Goal: Information Seeking & Learning: Learn about a topic

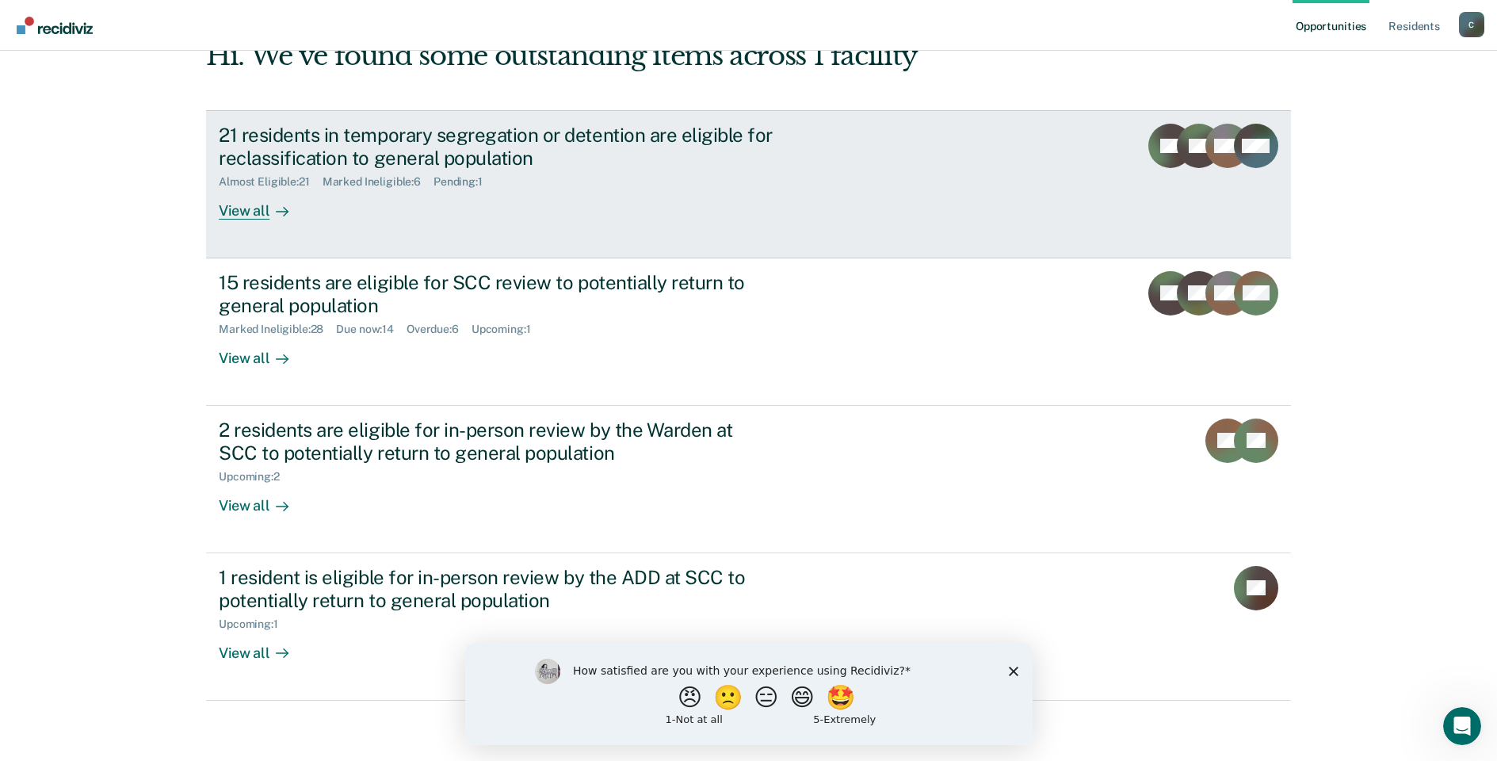
scroll to position [97, 0]
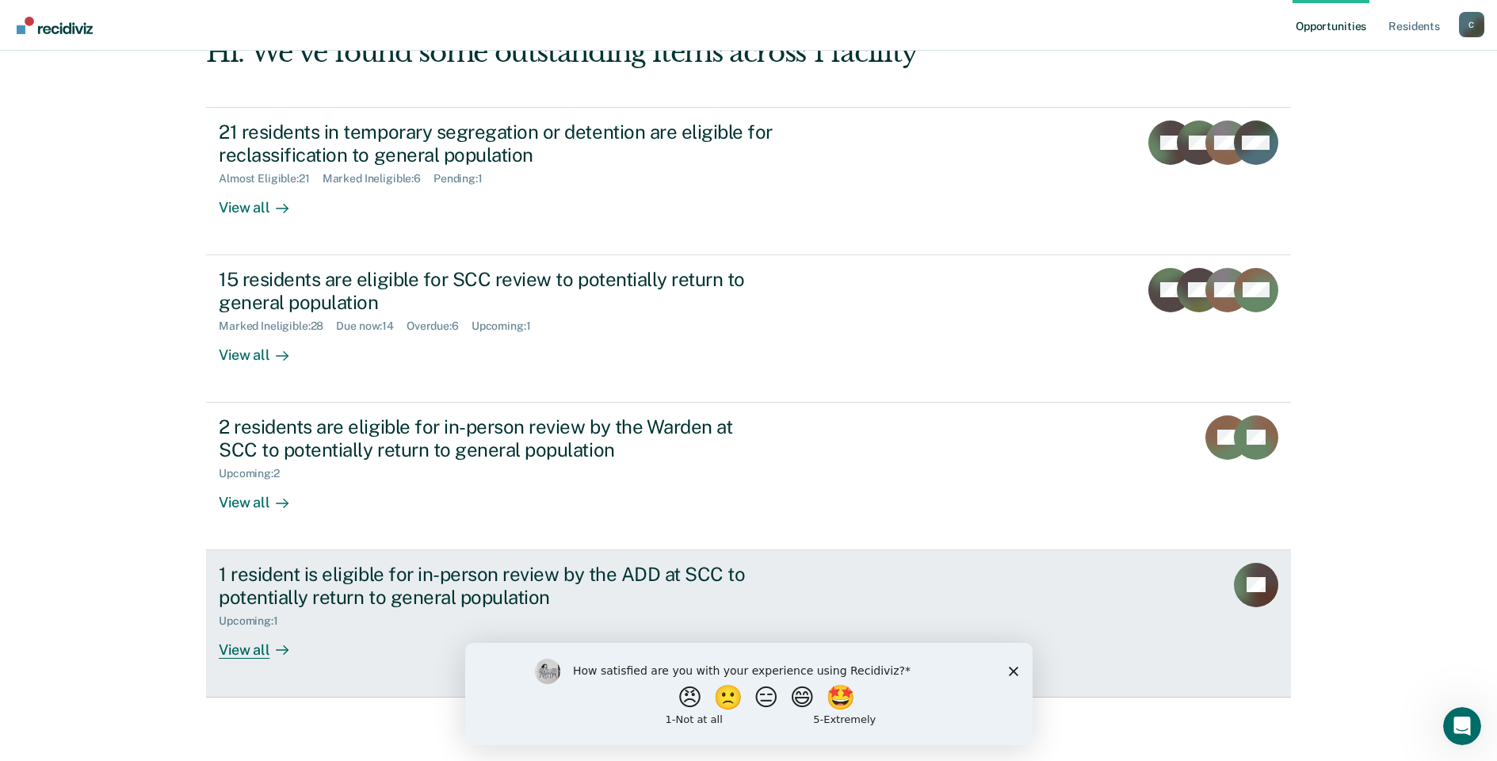
click at [235, 646] on div "View all" at bounding box center [263, 643] width 89 height 31
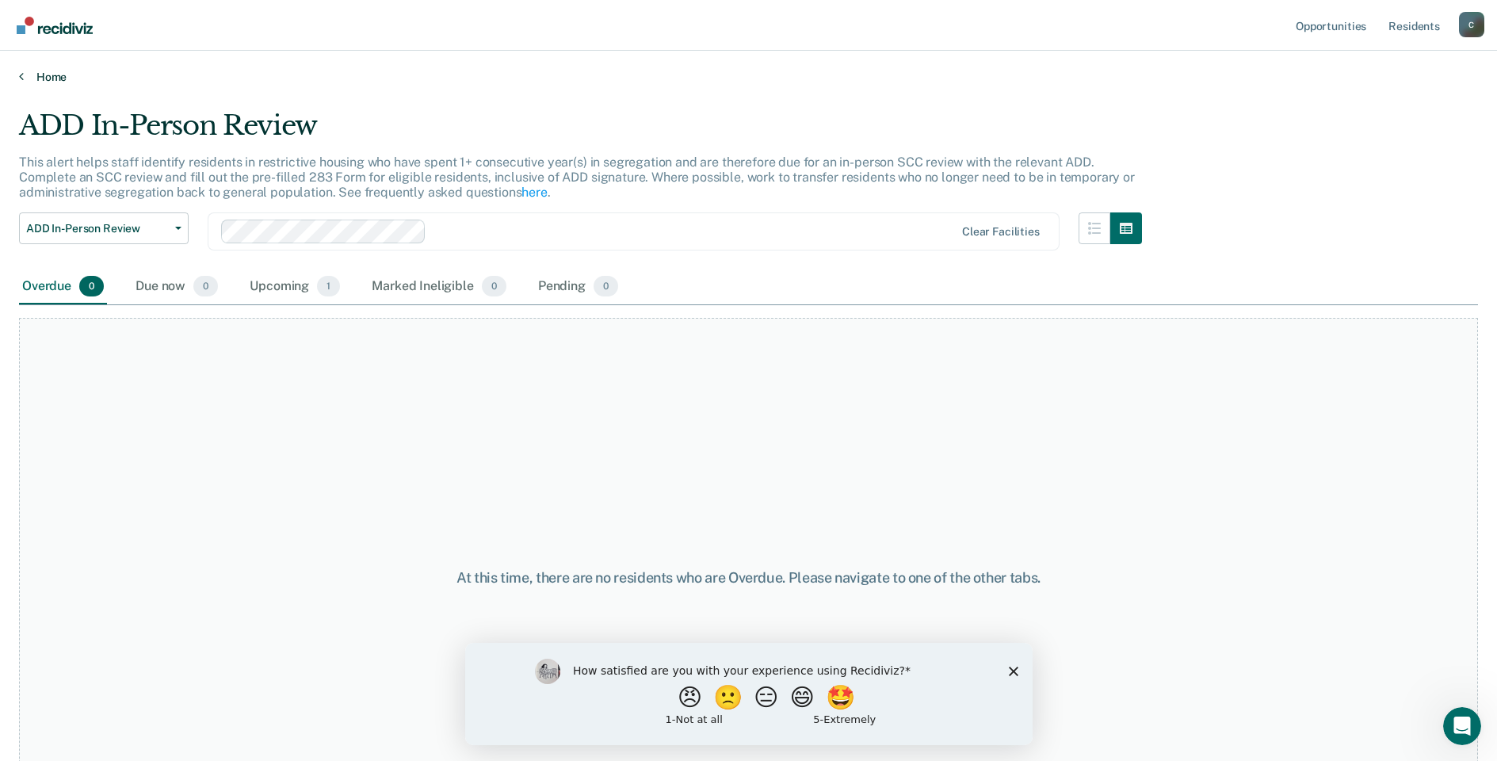
click at [44, 75] on link "Home" at bounding box center [748, 77] width 1459 height 14
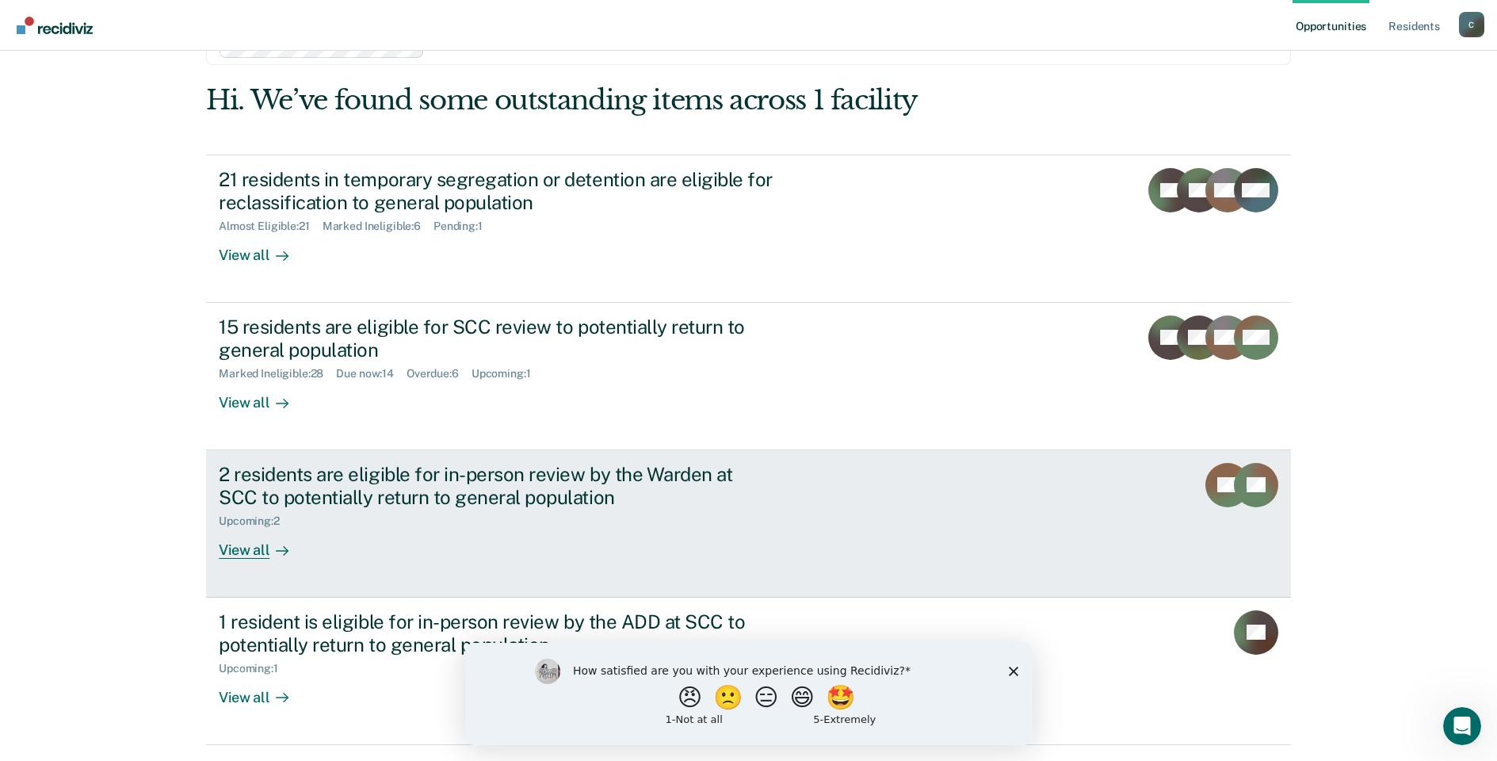
scroll to position [97, 0]
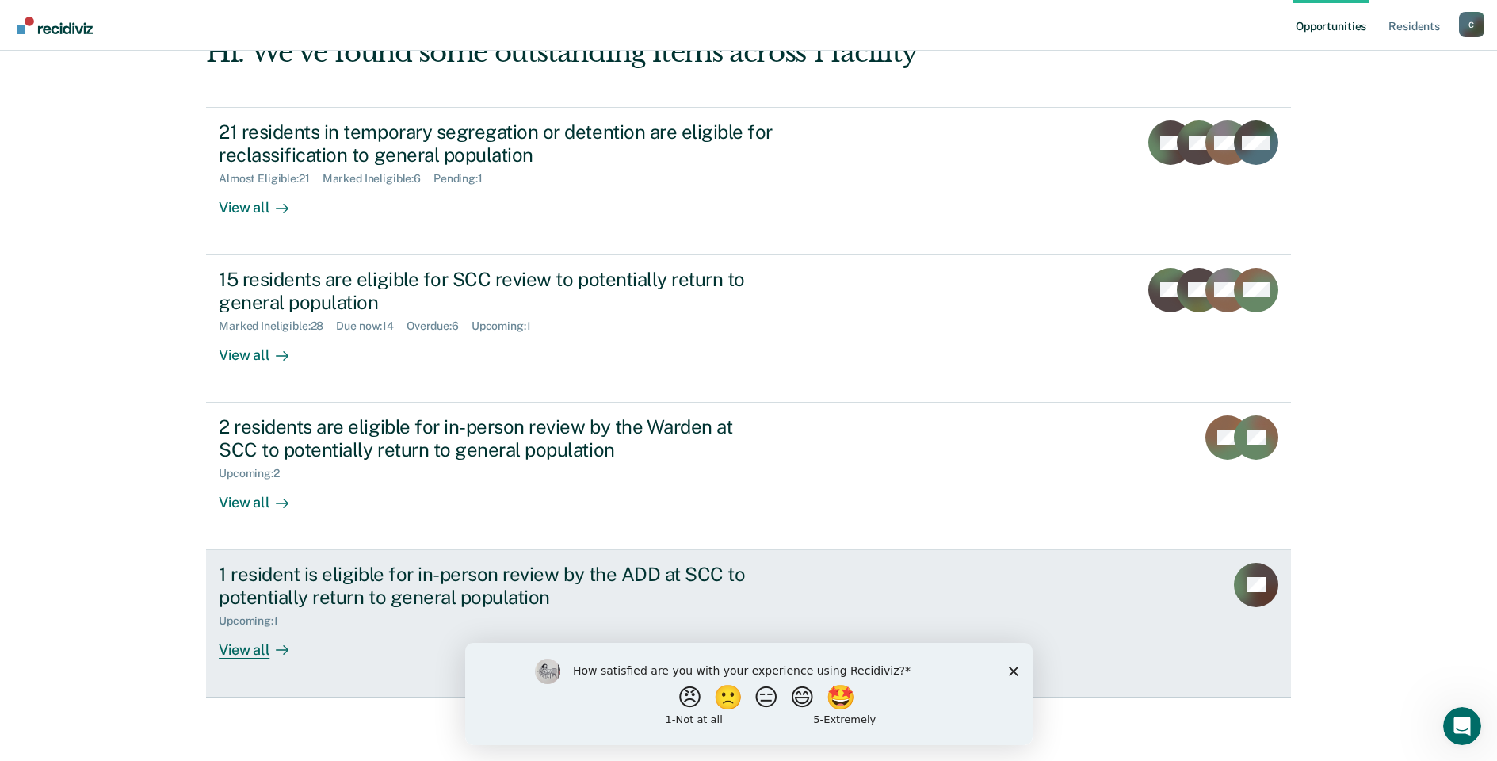
click at [364, 602] on div "1 resident is eligible for in-person review by the ADD at SCC to potentially re…" at bounding box center [497, 586] width 556 height 46
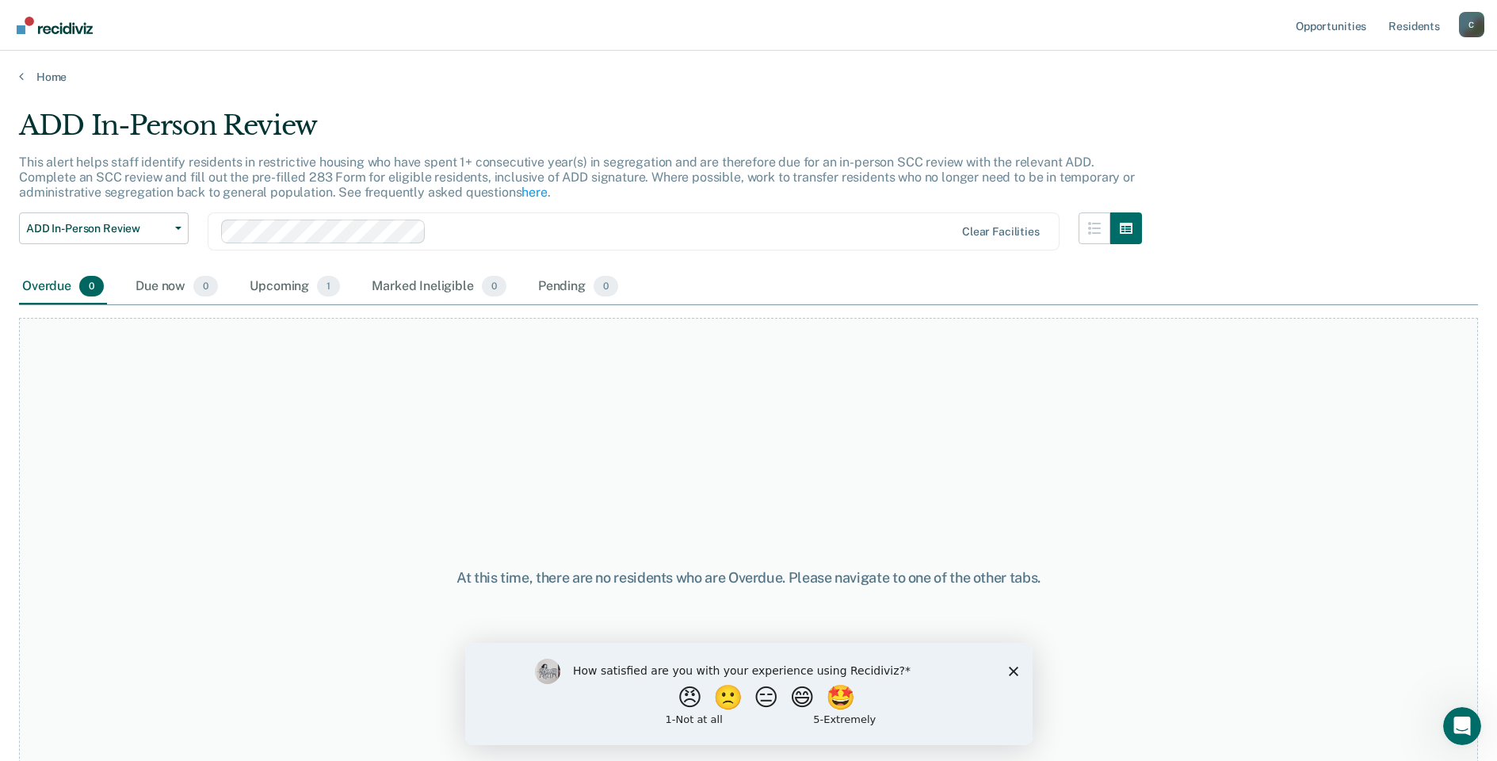
scroll to position [77, 0]
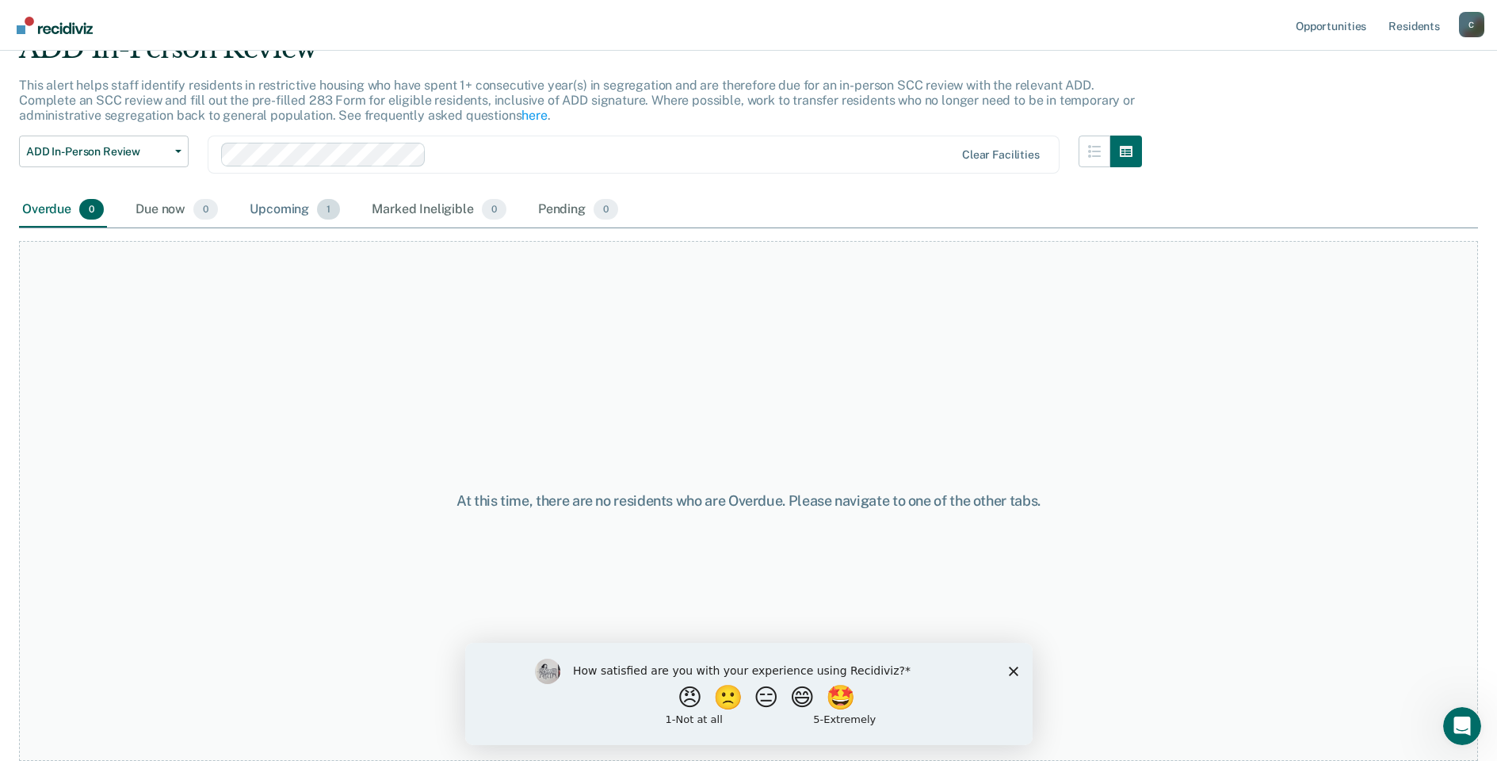
click at [284, 204] on div "Upcoming 1" at bounding box center [295, 210] width 97 height 35
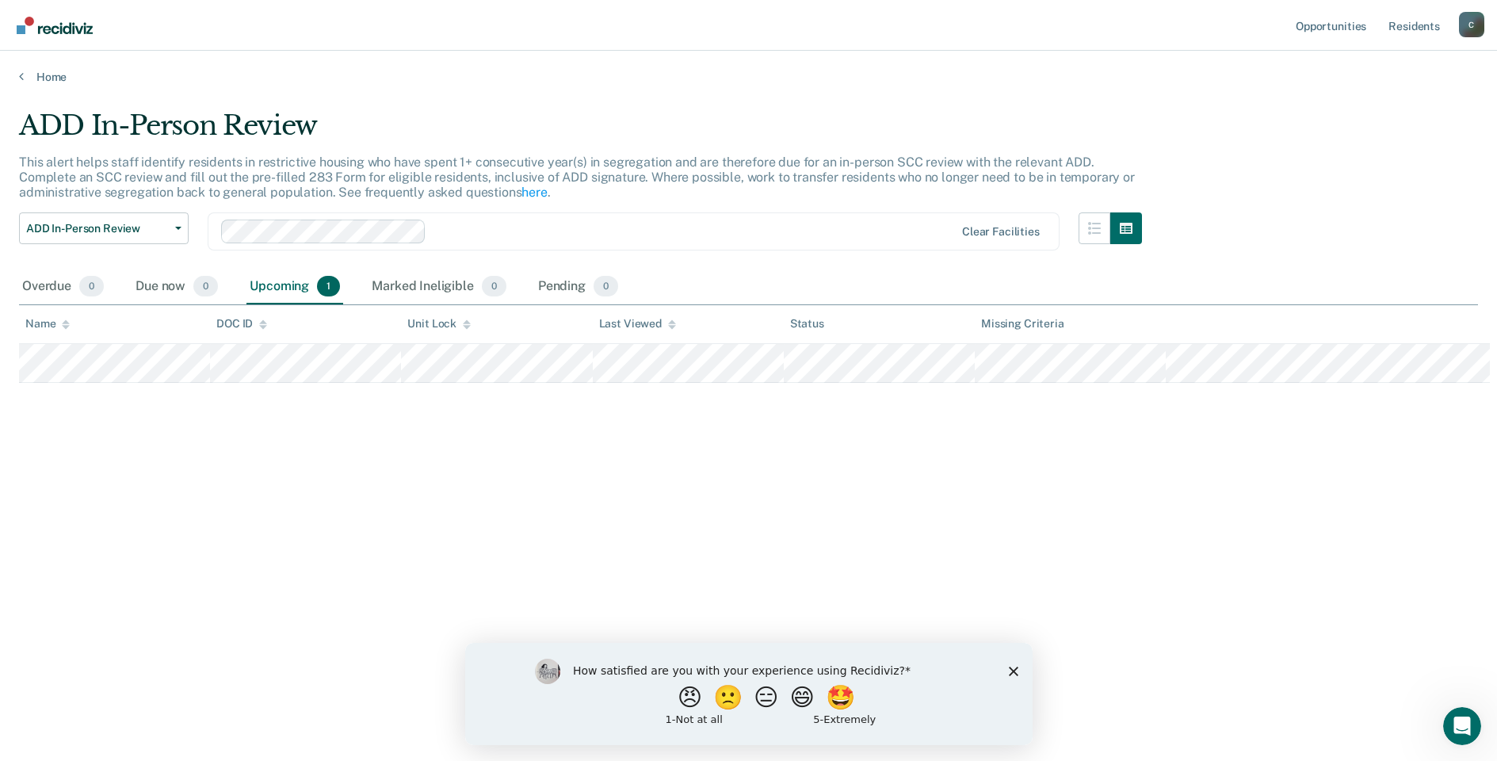
scroll to position [0, 0]
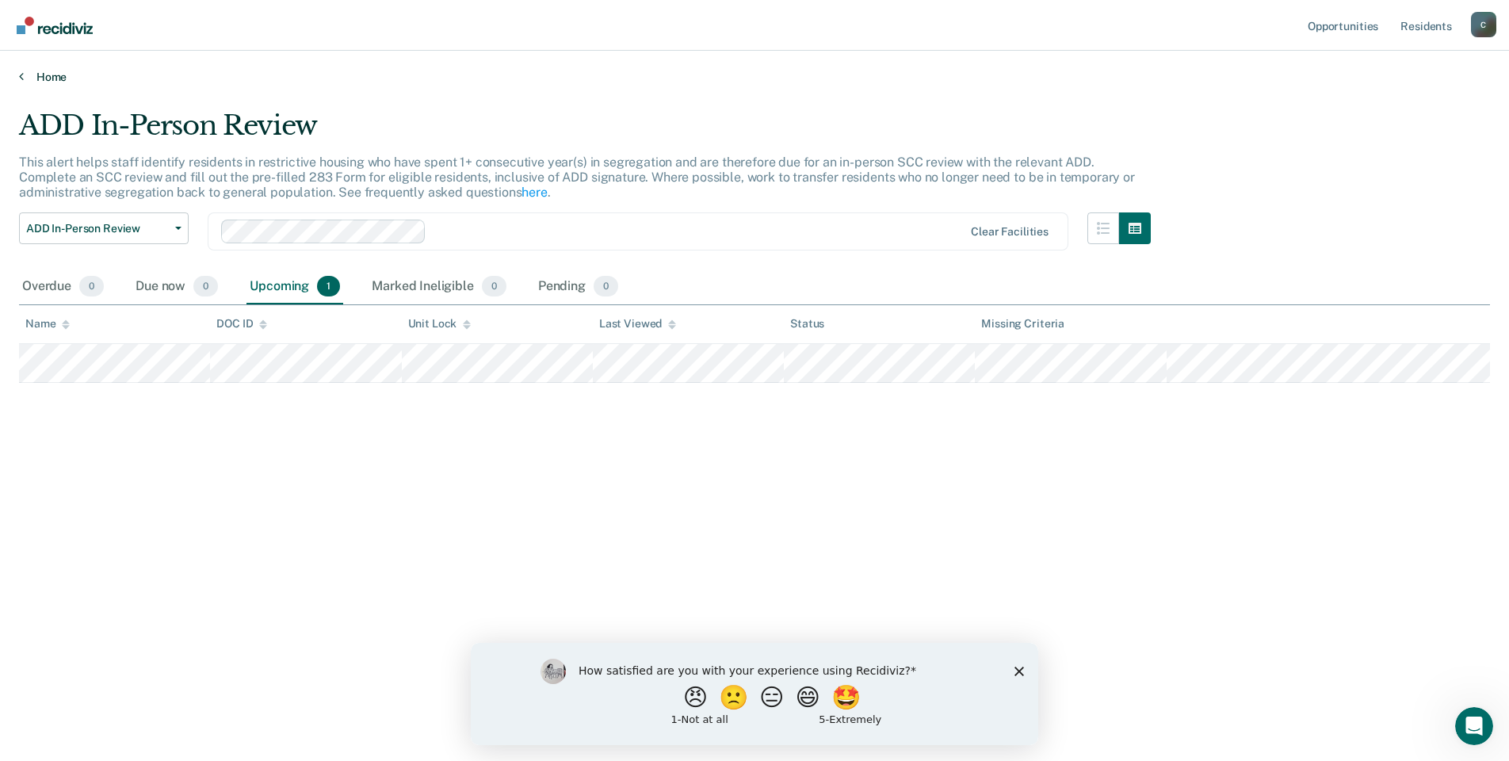
click at [40, 71] on link "Home" at bounding box center [754, 77] width 1471 height 14
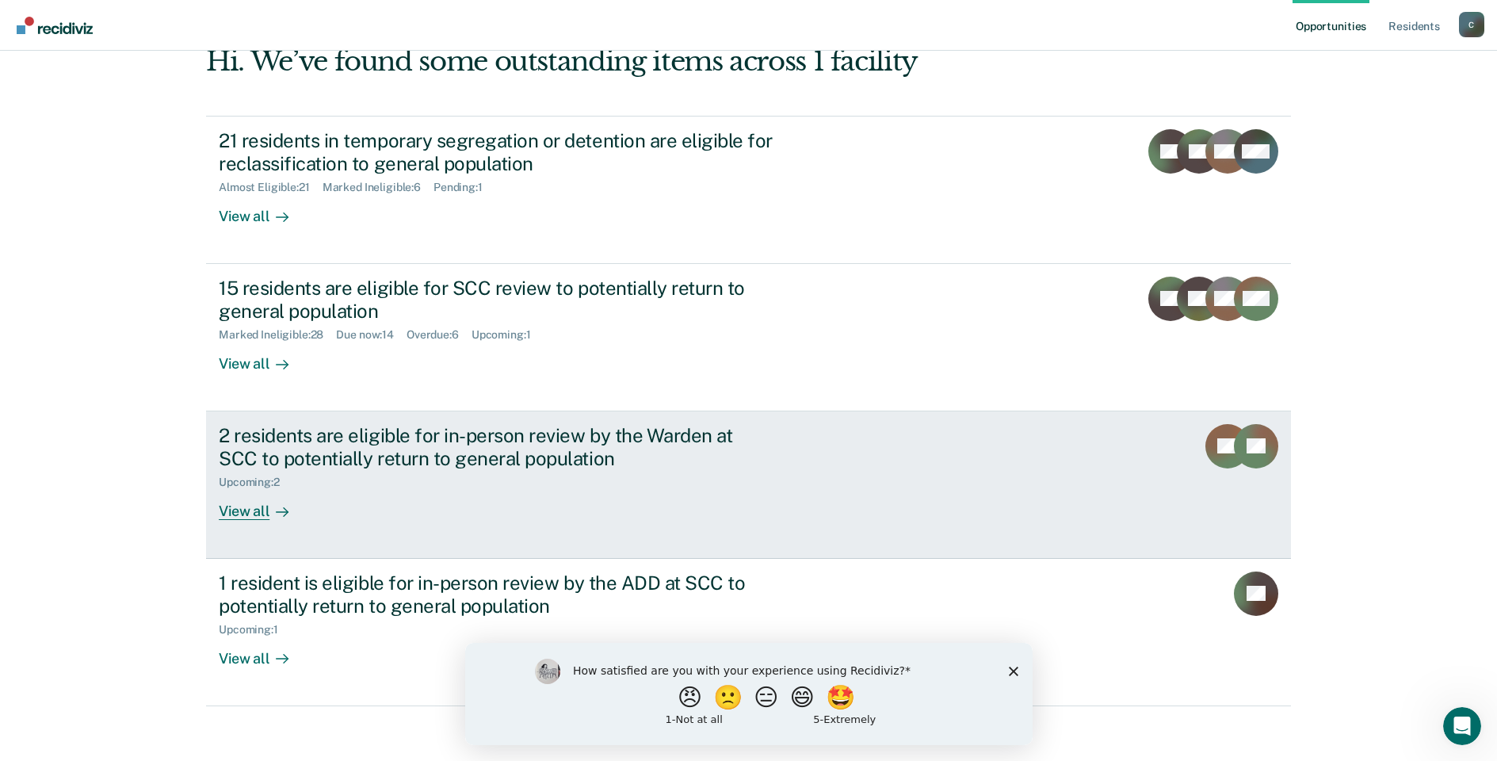
scroll to position [97, 0]
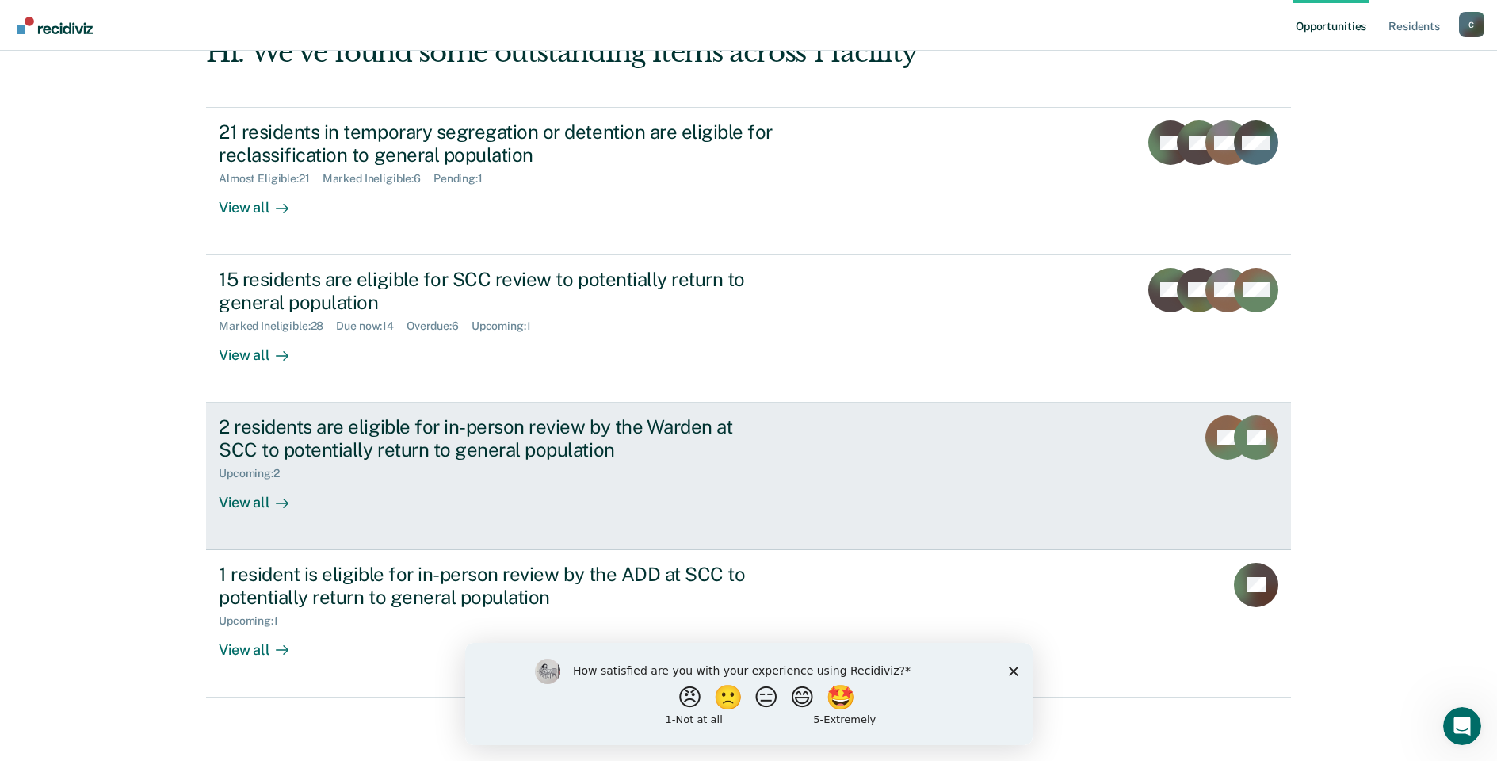
click at [515, 432] on div "2 residents are eligible for in-person review by the Warden at SCC to potential…" at bounding box center [497, 438] width 556 height 46
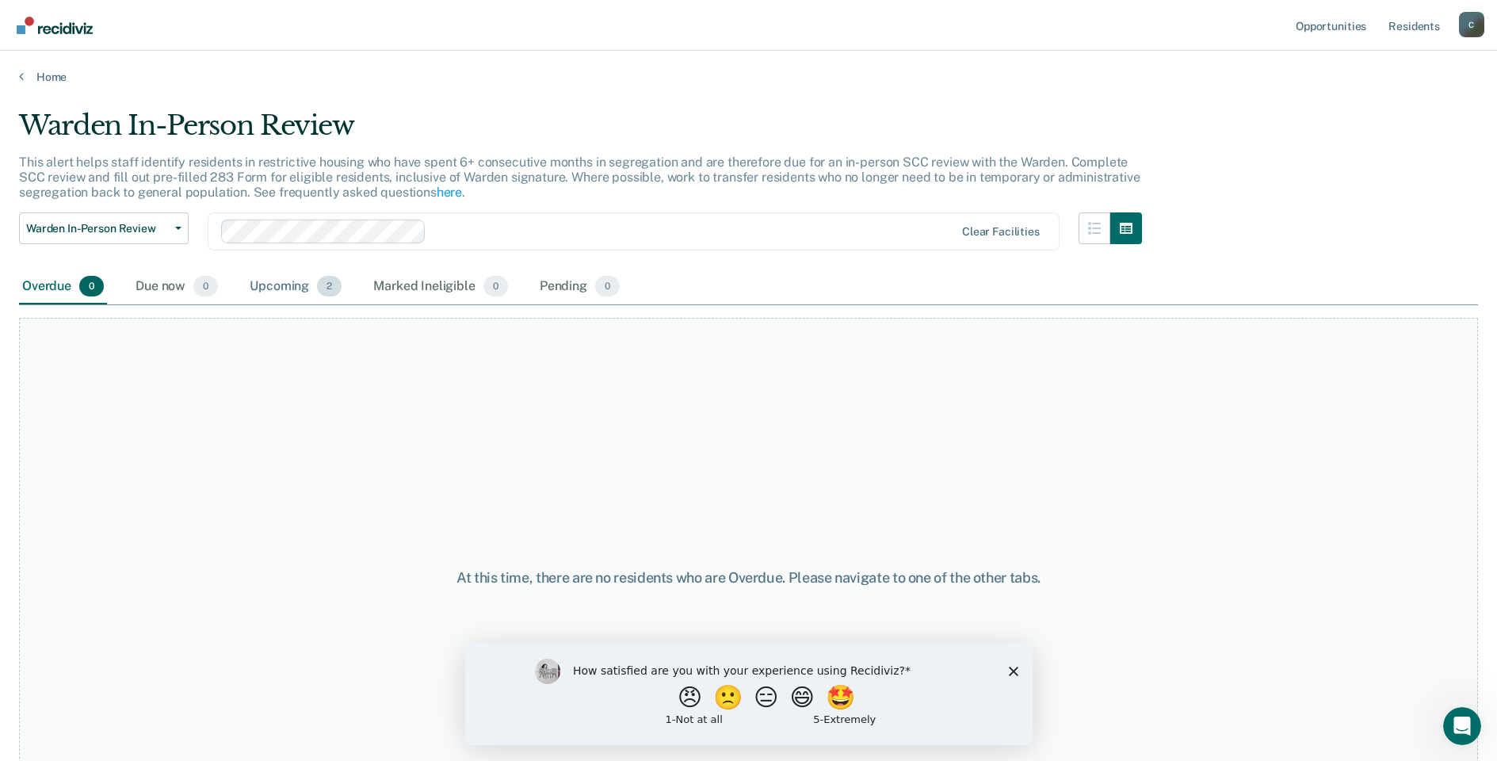
click at [274, 284] on div "Upcoming 2" at bounding box center [296, 286] width 98 height 35
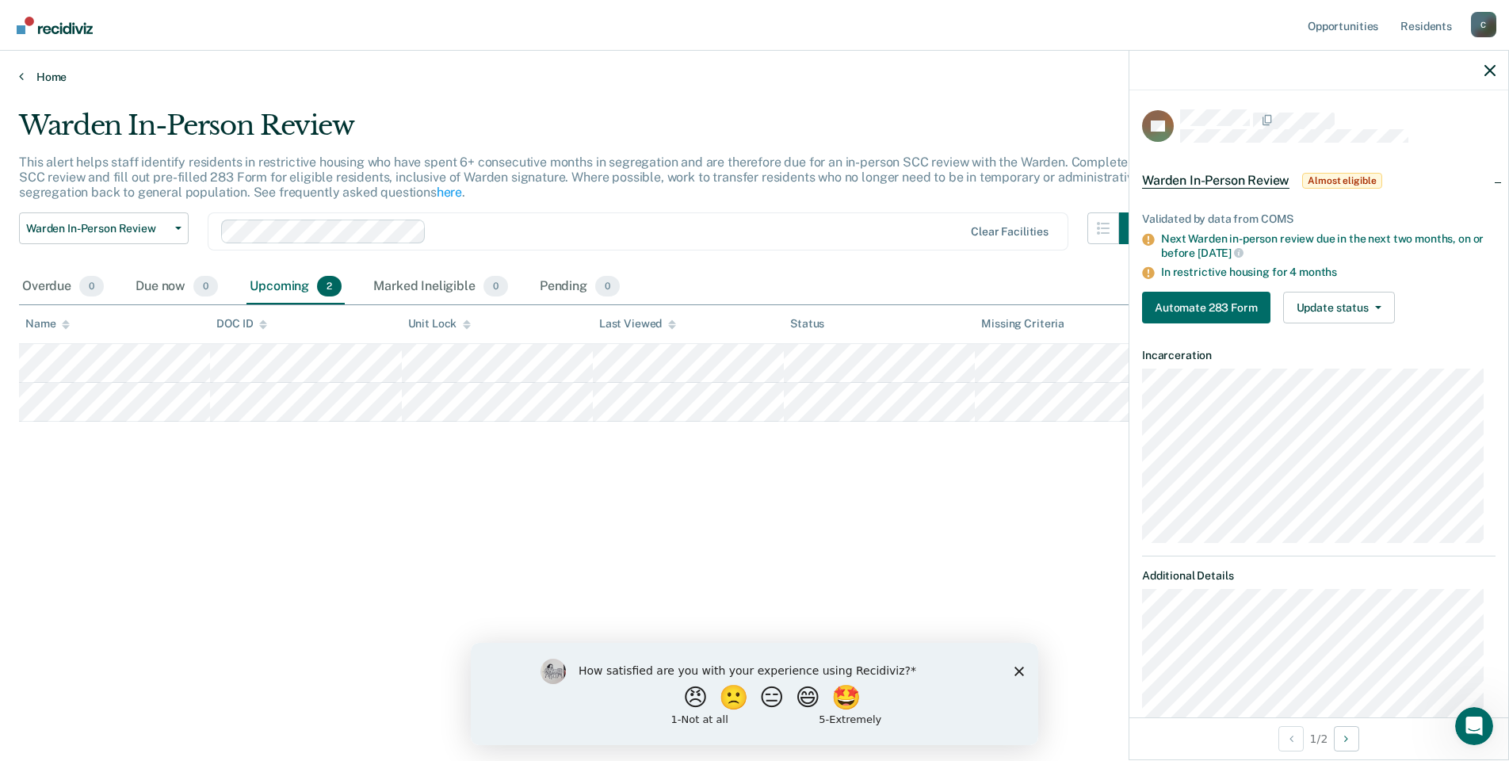
click at [42, 72] on link "Home" at bounding box center [754, 77] width 1471 height 14
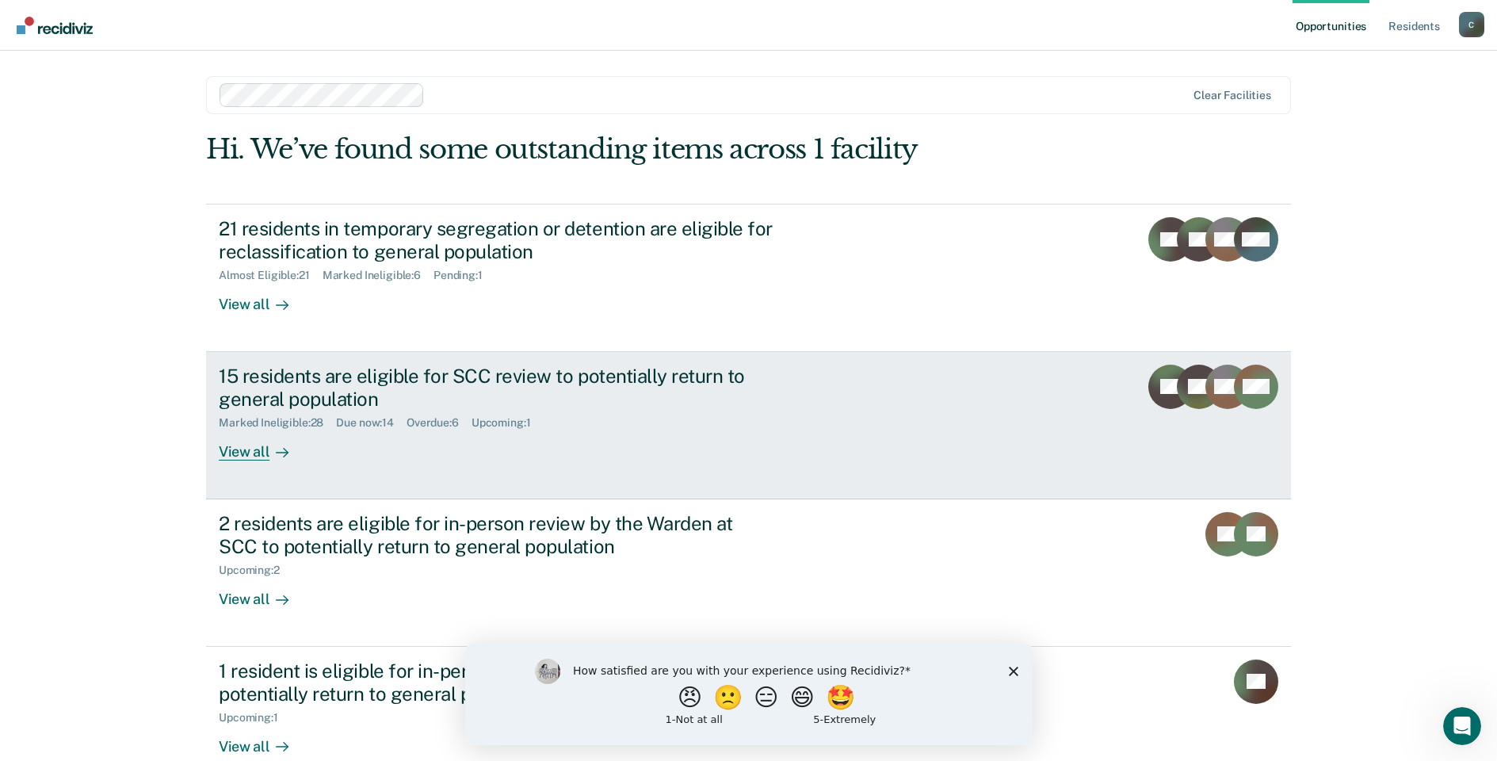
click at [285, 376] on div "15 residents are eligible for SCC review to potentially return to general popul…" at bounding box center [497, 388] width 556 height 46
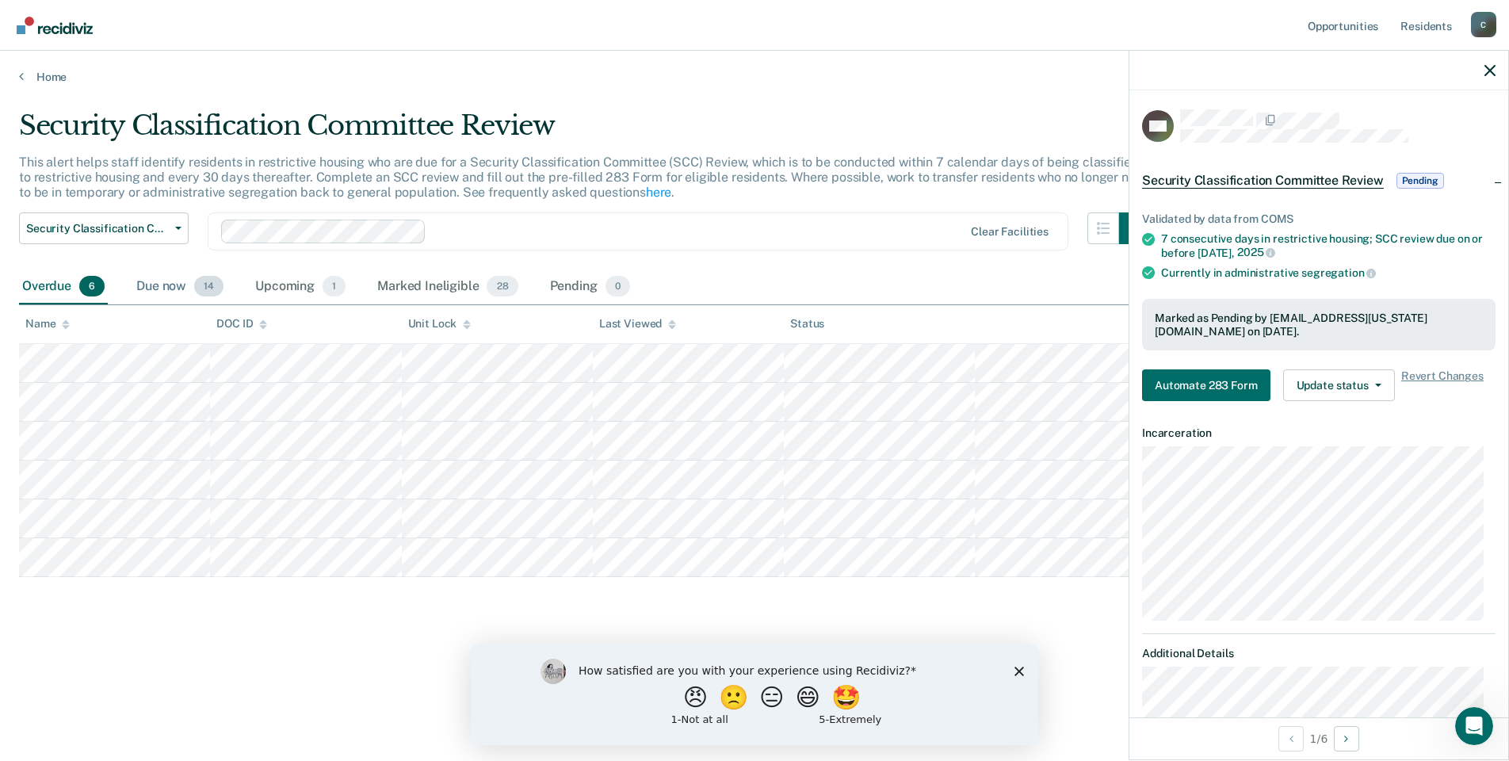
click at [164, 283] on div "Due now 14" at bounding box center [180, 286] width 94 height 35
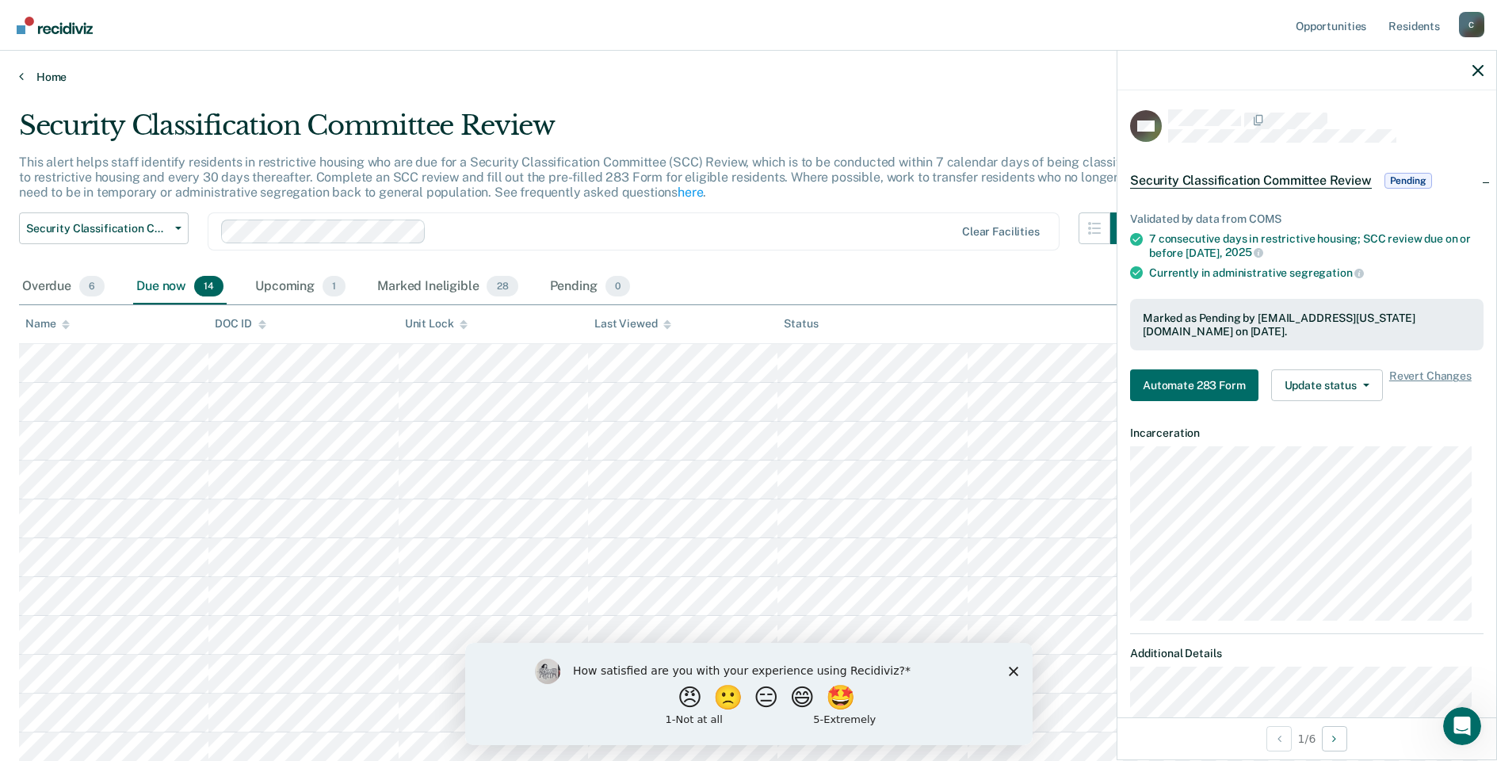
click at [34, 71] on link "Home" at bounding box center [748, 77] width 1459 height 14
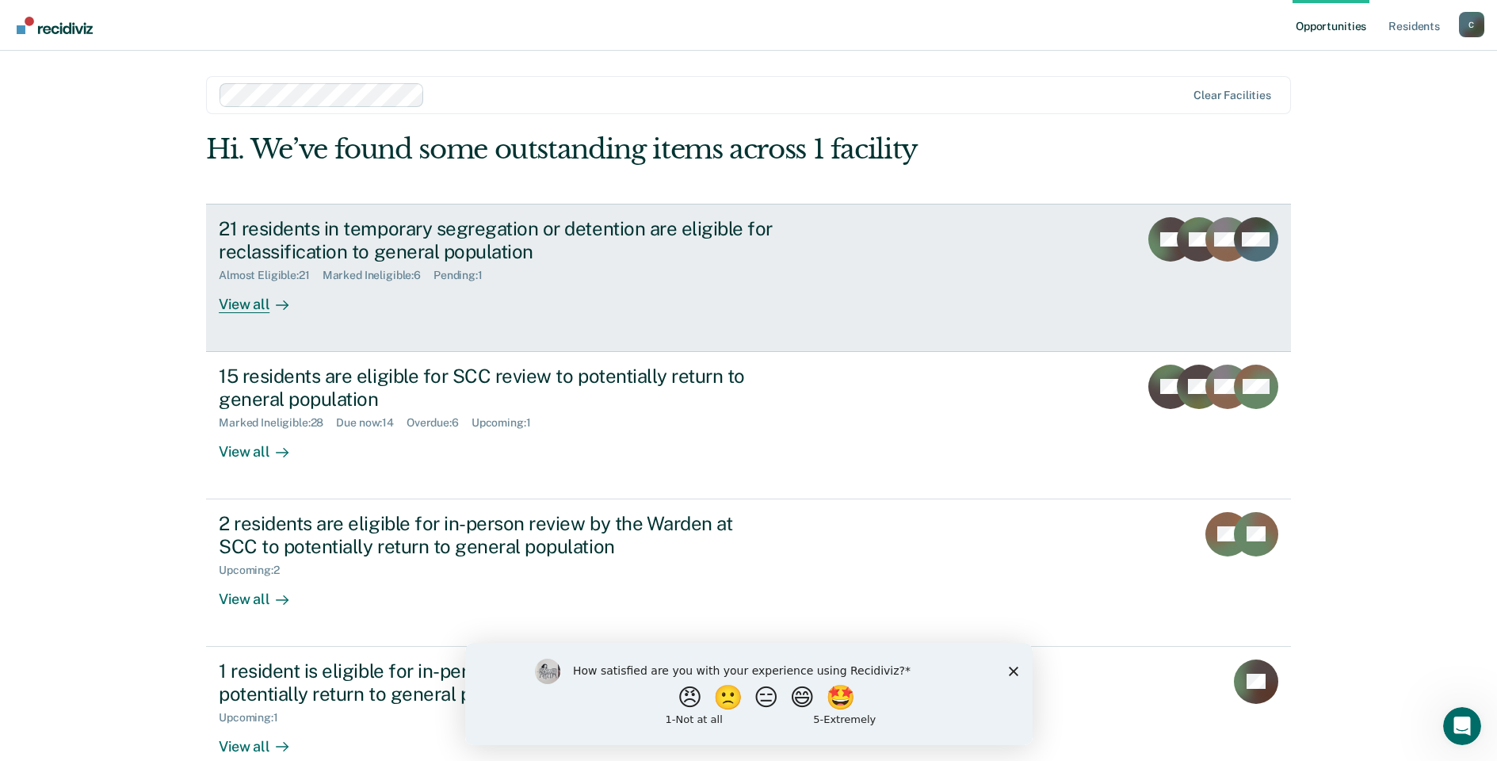
click at [305, 233] on div "21 residents in temporary segregation or detention are eligible for reclassific…" at bounding box center [497, 240] width 556 height 46
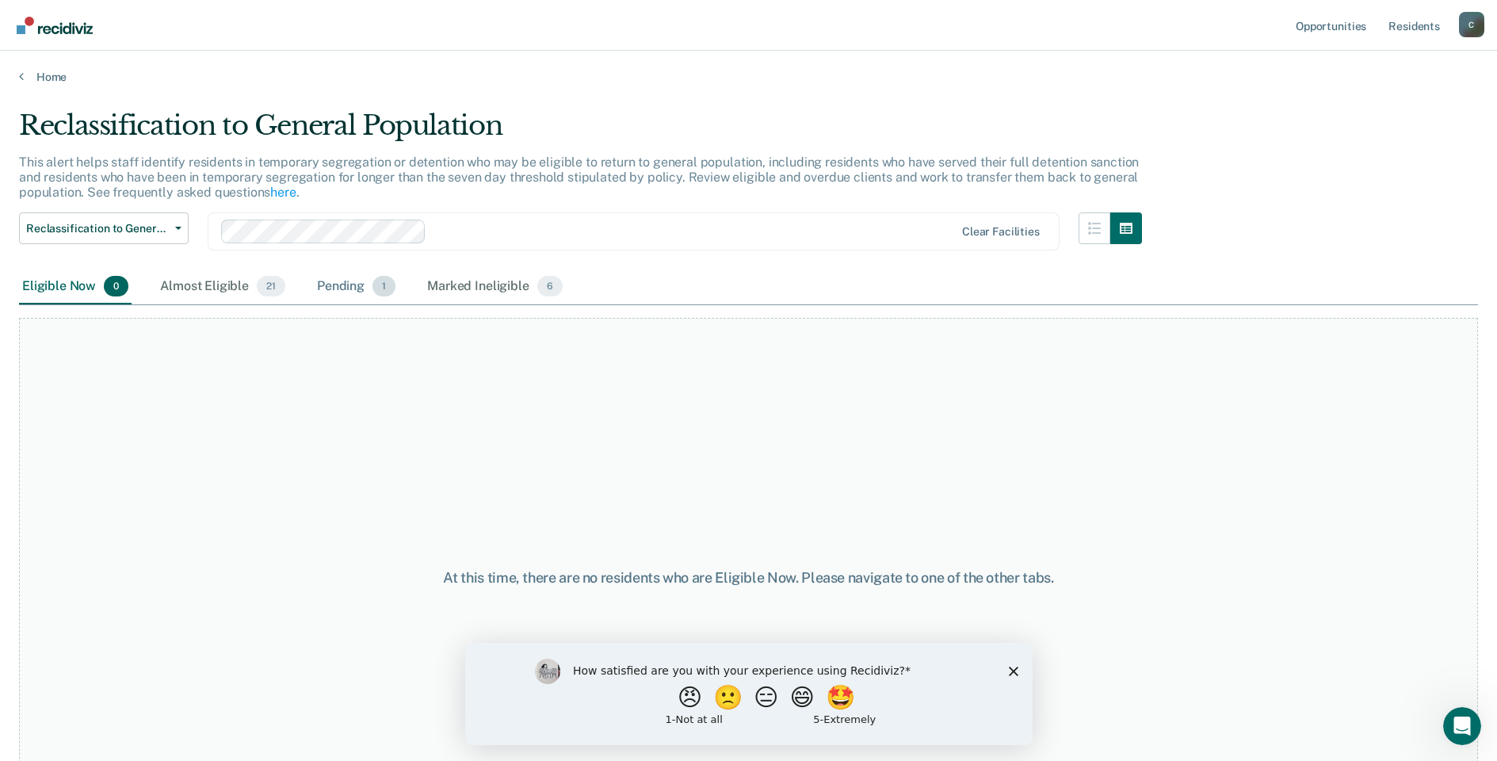
click at [339, 293] on div "Pending 1" at bounding box center [356, 286] width 85 height 35
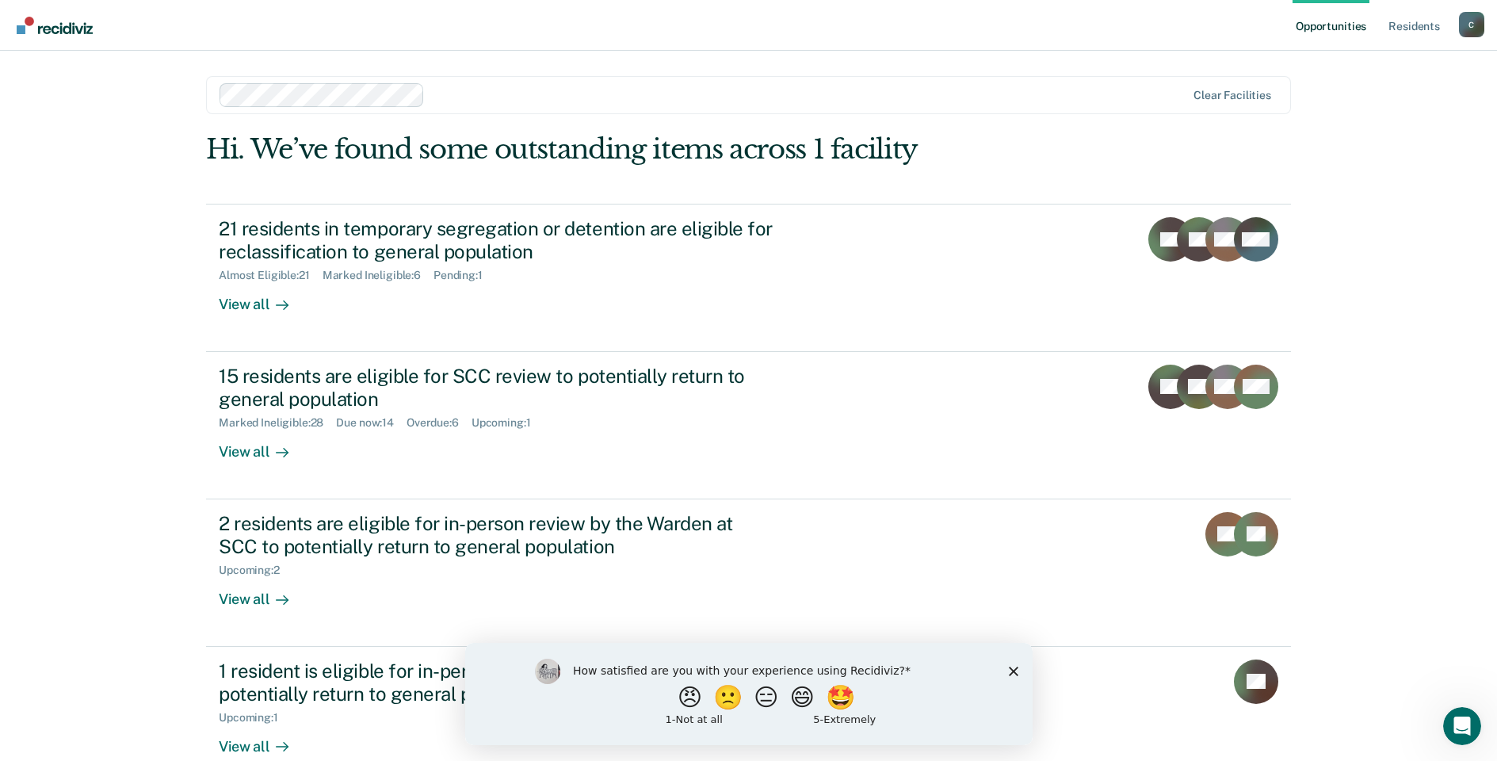
scroll to position [33, 0]
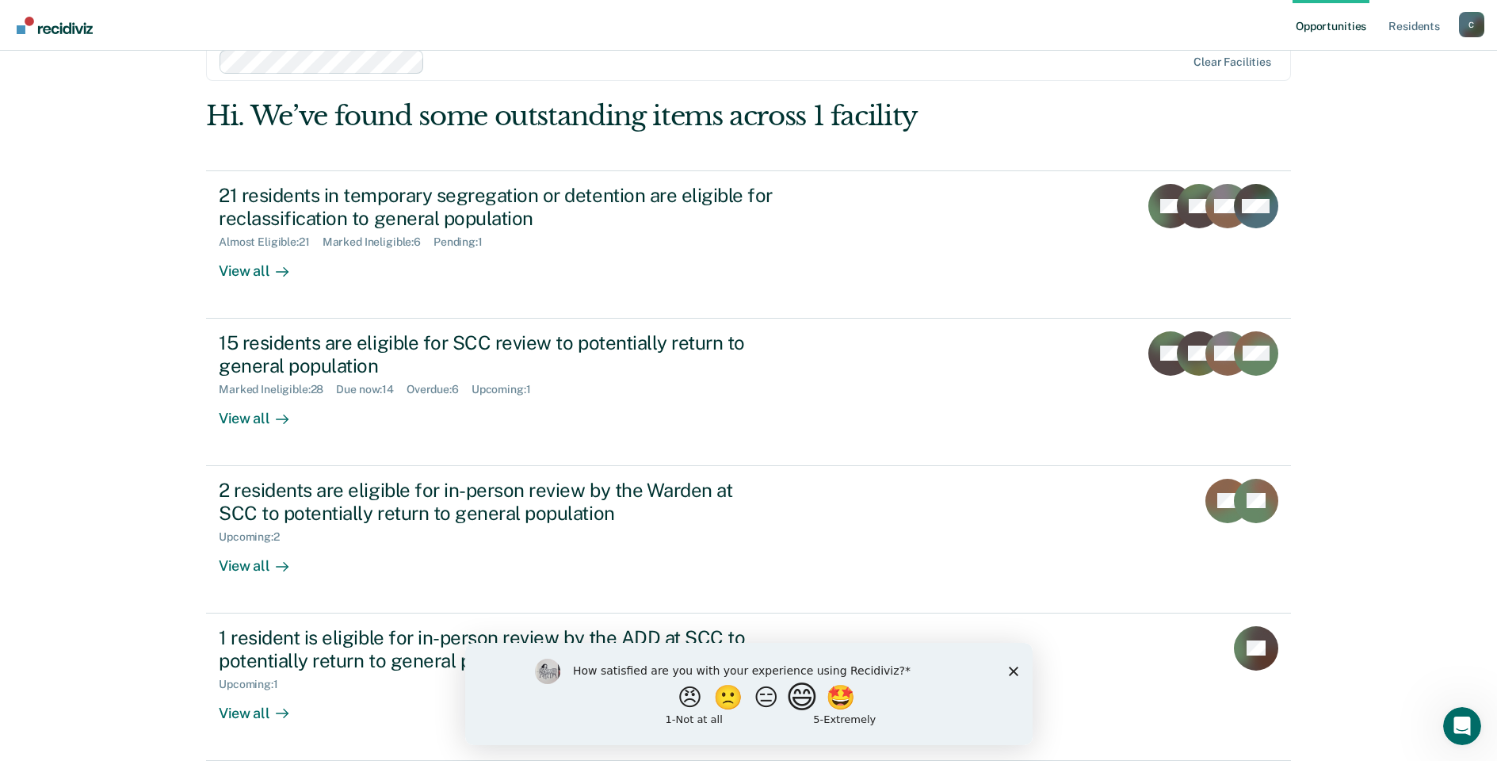
click at [817, 705] on button "😄" at bounding box center [803, 697] width 37 height 32
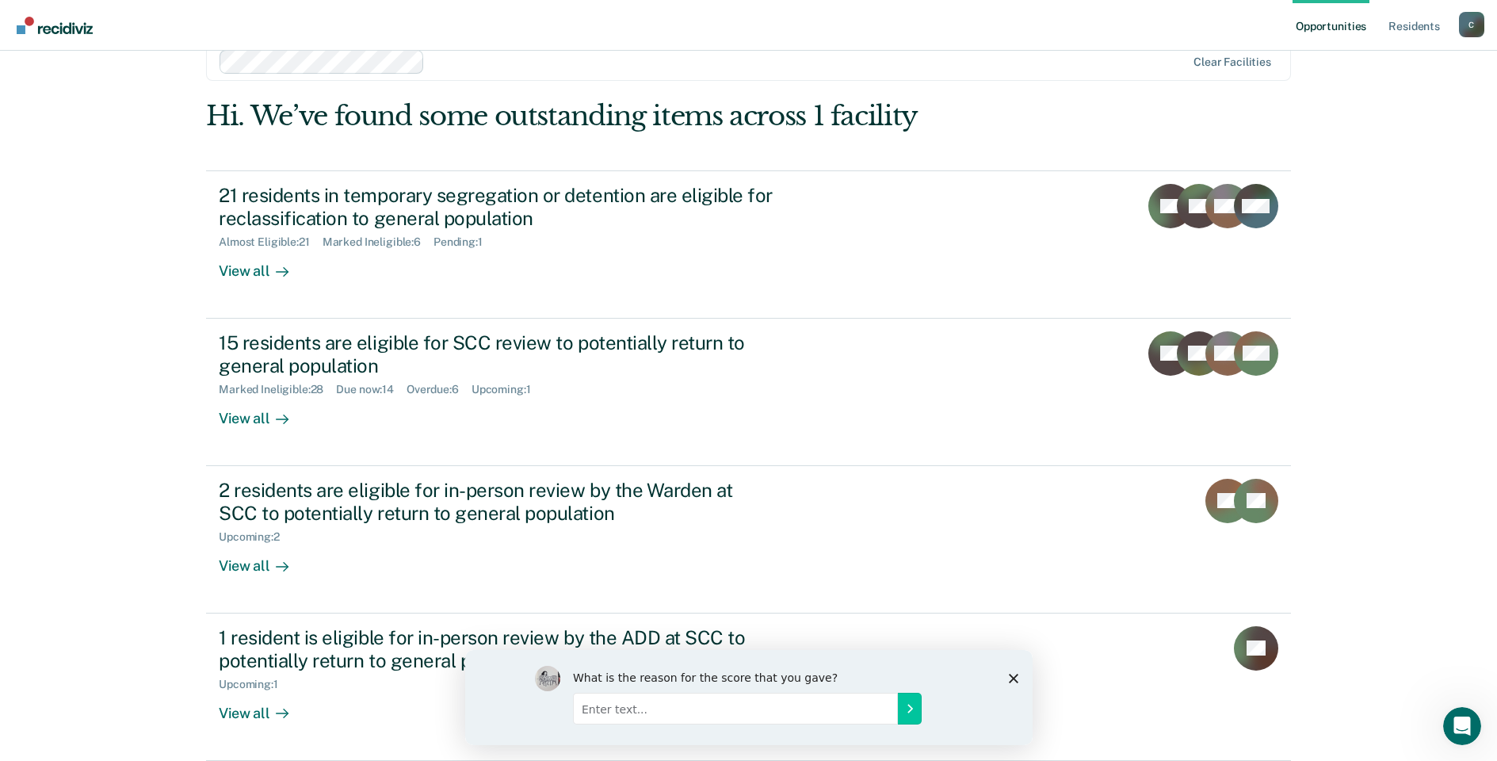
click at [1015, 679] on polygon "Close survey" at bounding box center [1013, 678] width 10 height 10
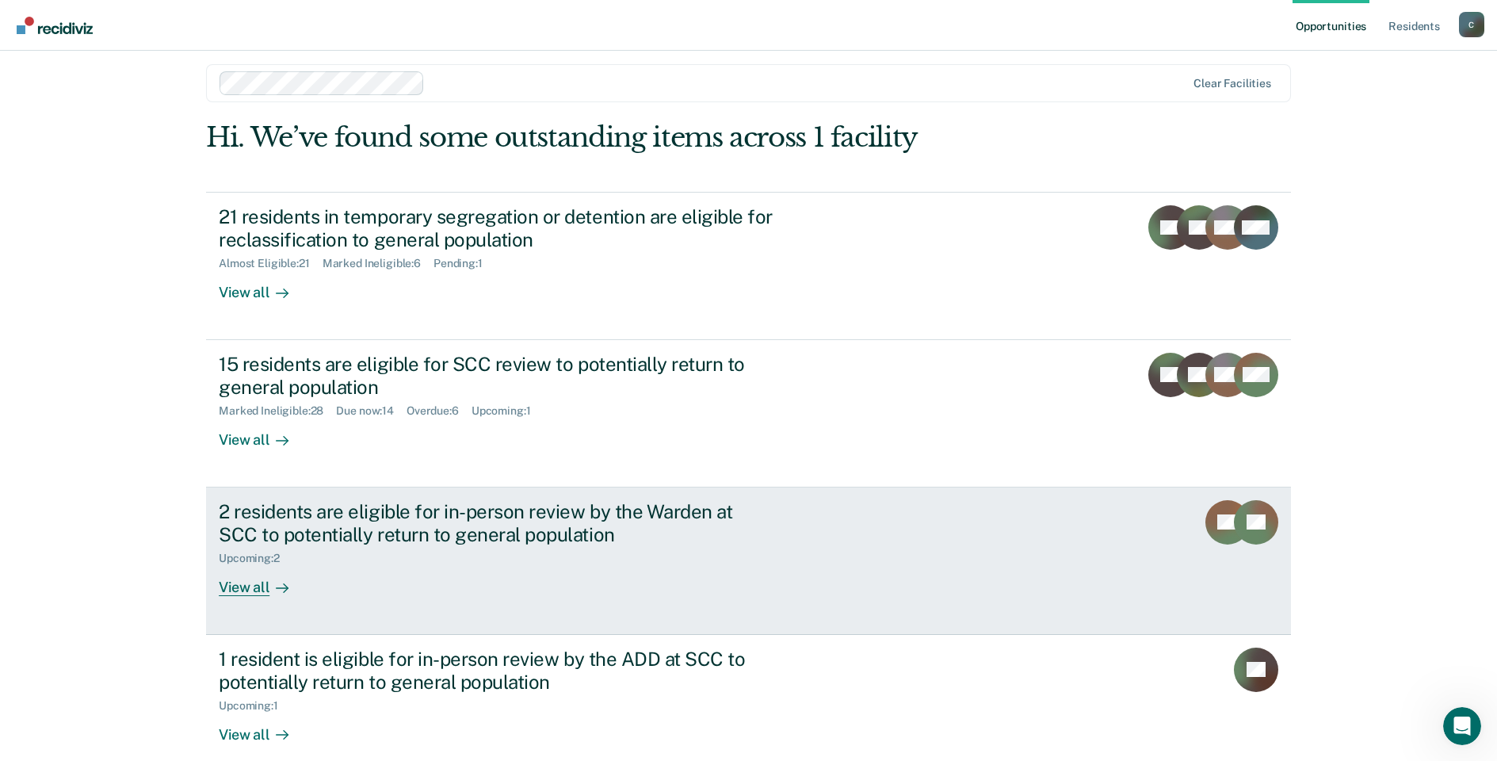
scroll to position [0, 0]
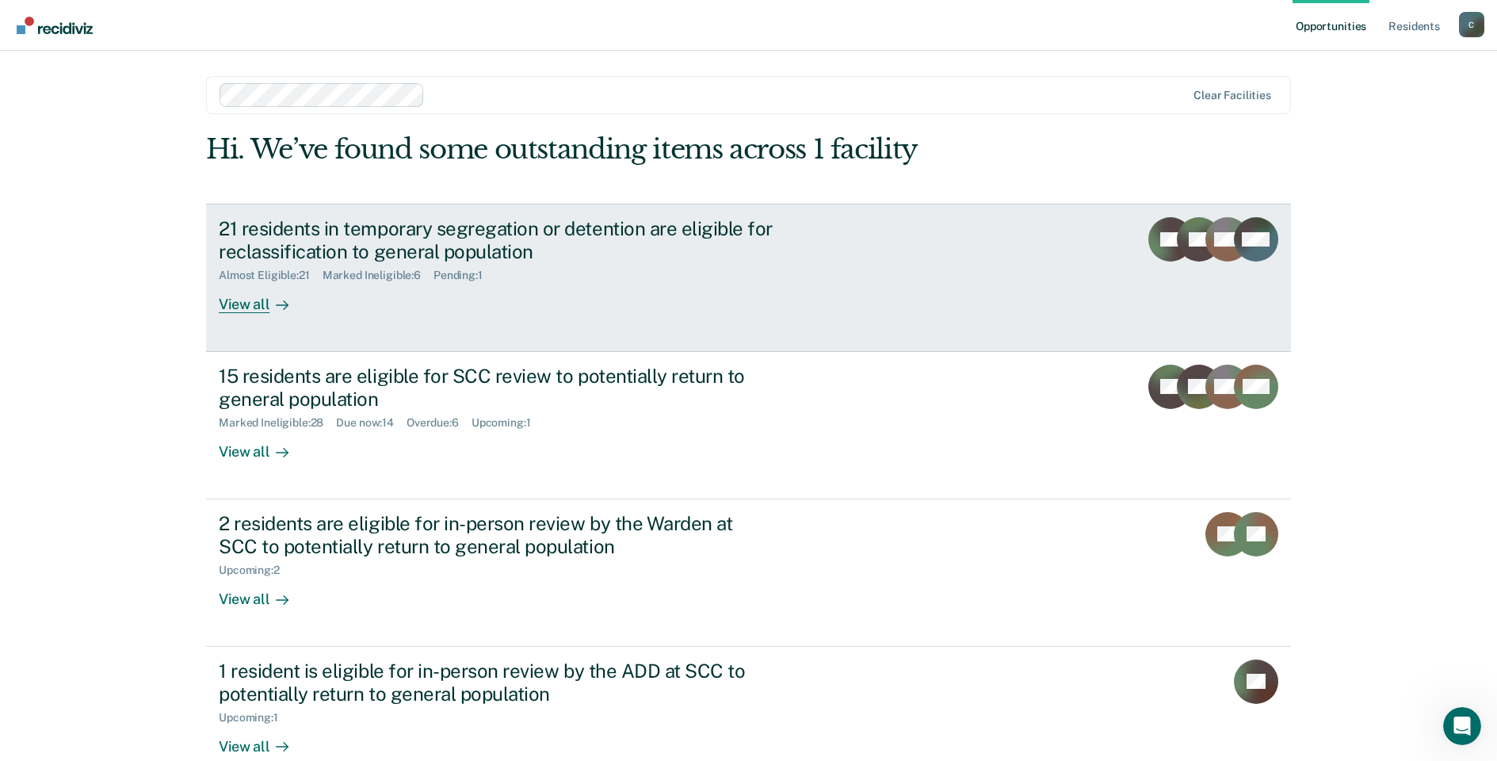
click at [289, 312] on div "View all" at bounding box center [263, 297] width 89 height 31
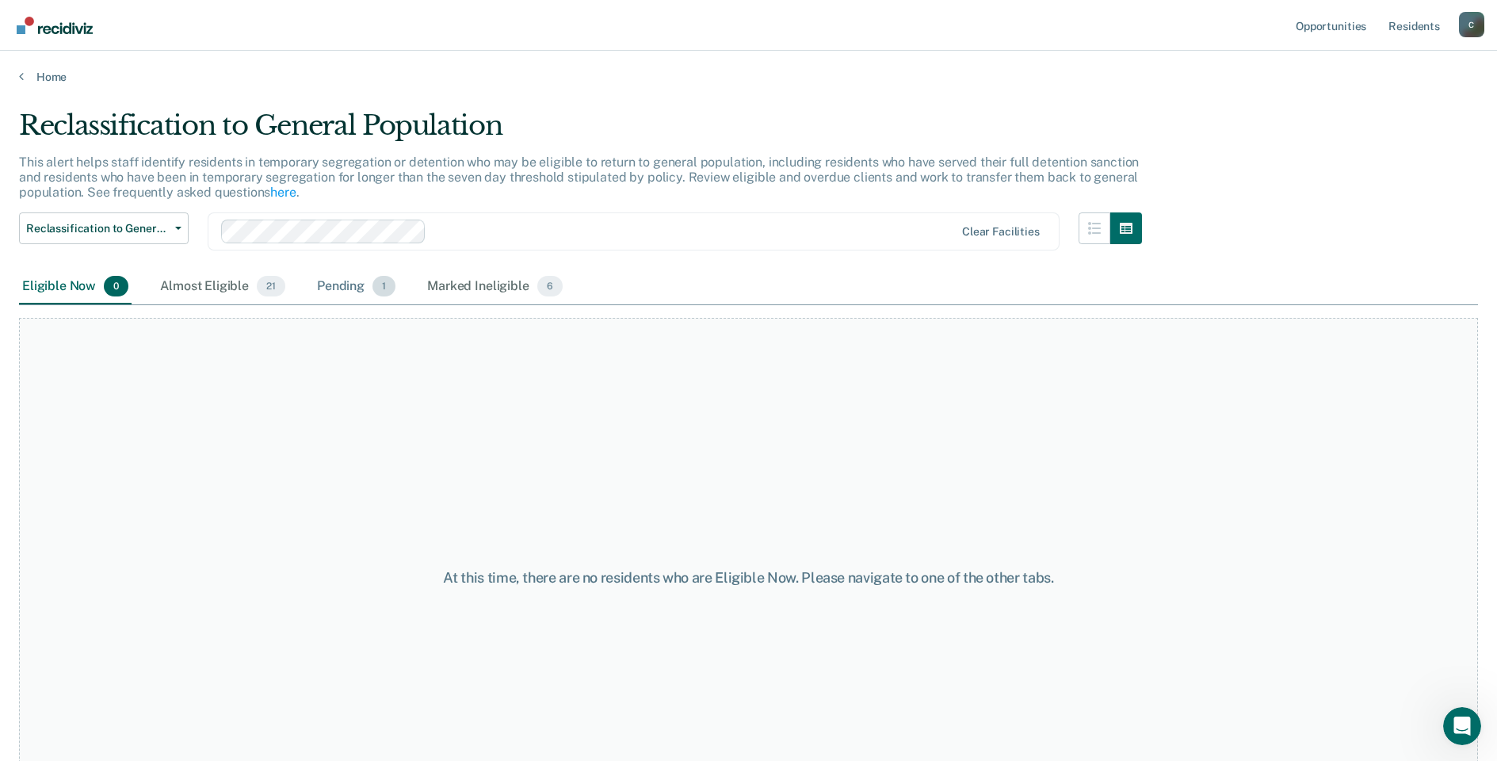
click at [349, 296] on div "Pending 1" at bounding box center [356, 286] width 85 height 35
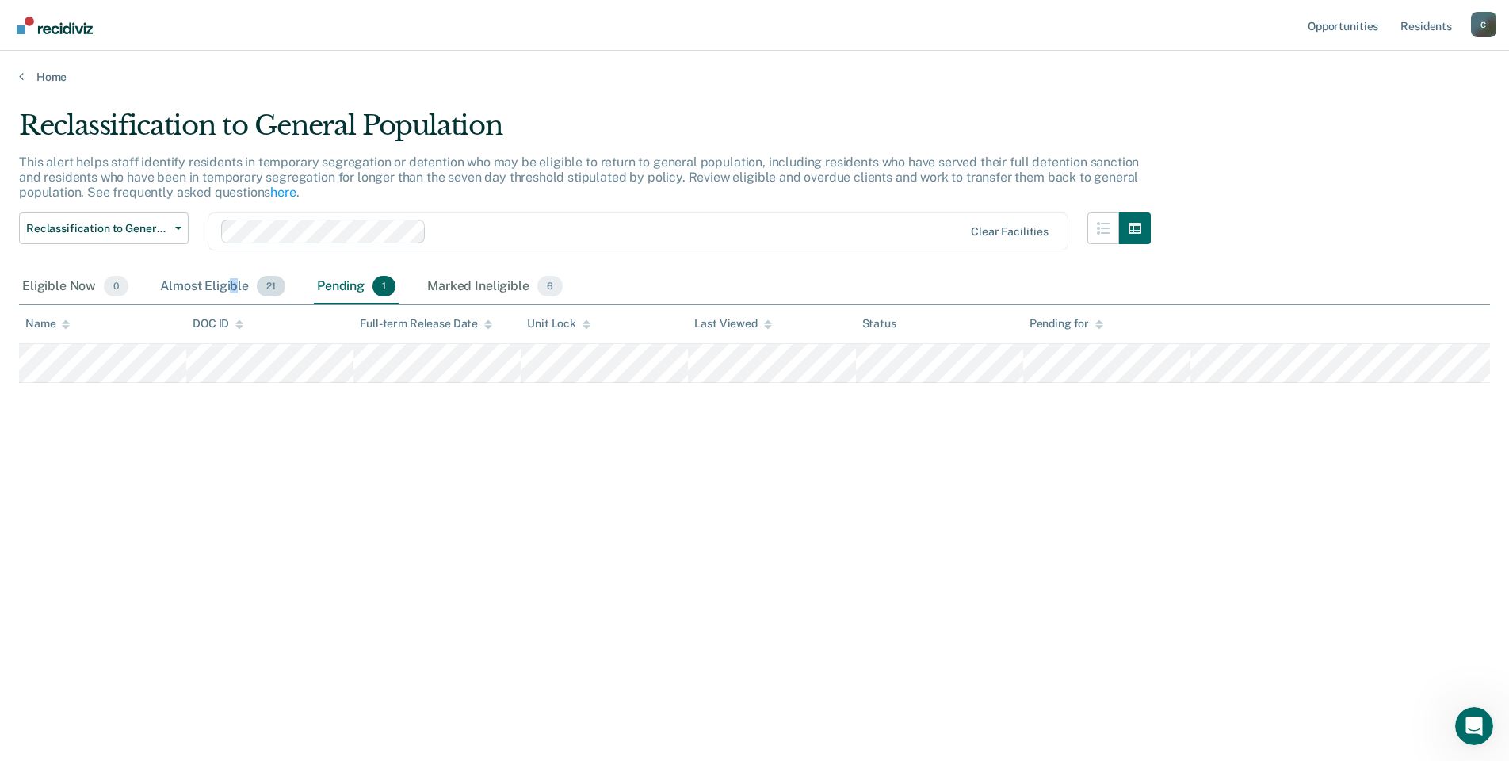
click at [231, 291] on div "Almost Eligible 21" at bounding box center [223, 286] width 132 height 35
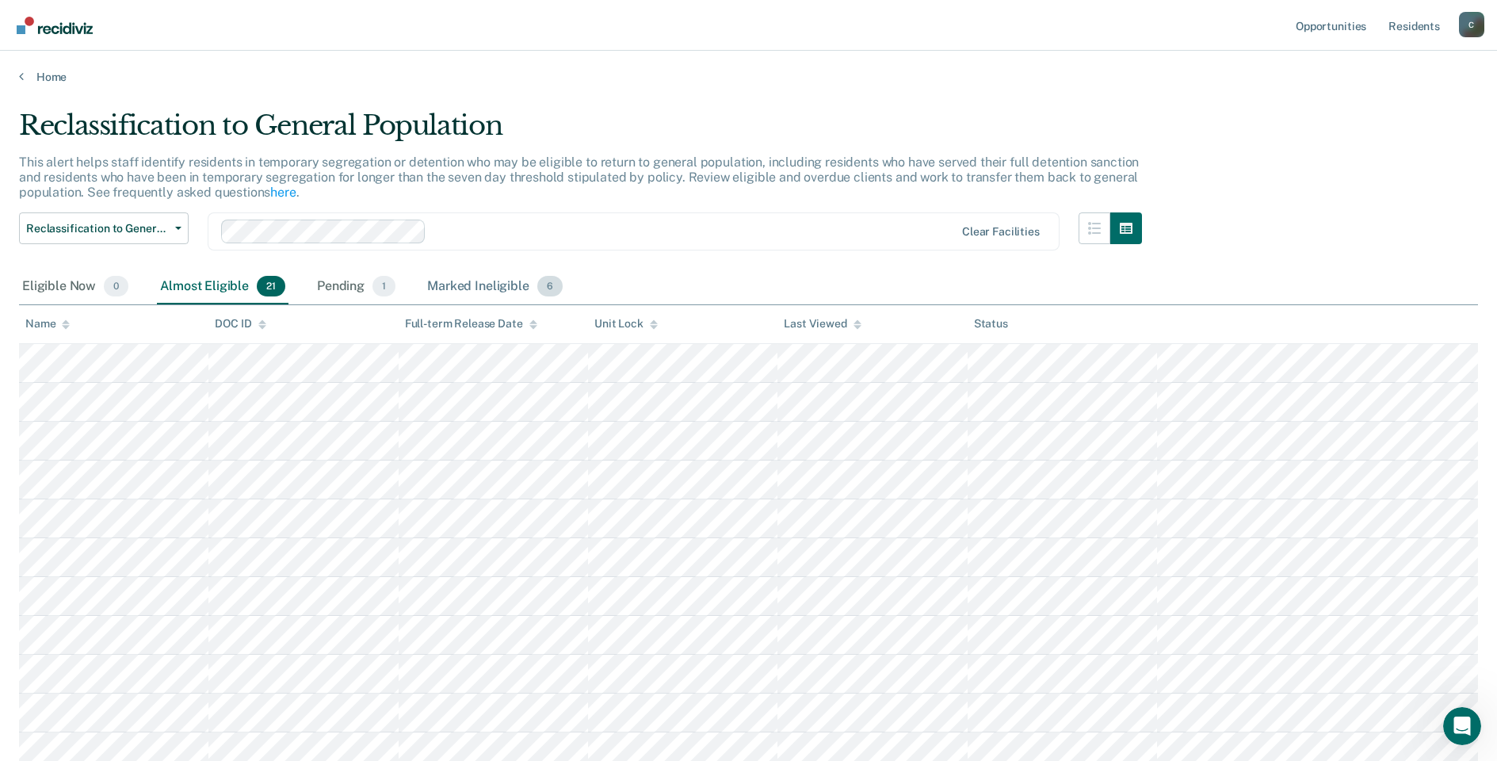
click at [477, 282] on div "Marked Ineligible 6" at bounding box center [495, 286] width 142 height 35
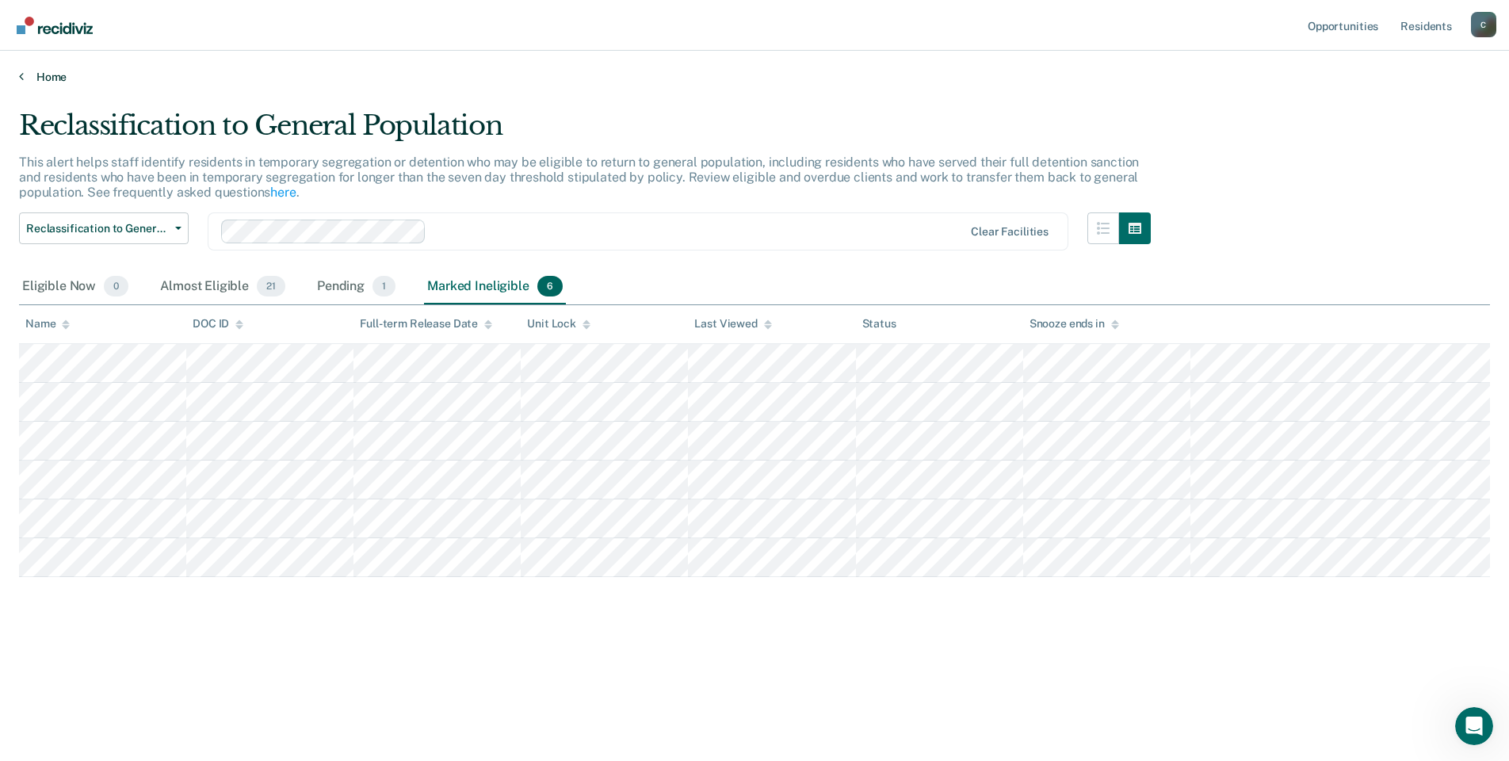
click at [58, 79] on link "Home" at bounding box center [754, 77] width 1471 height 14
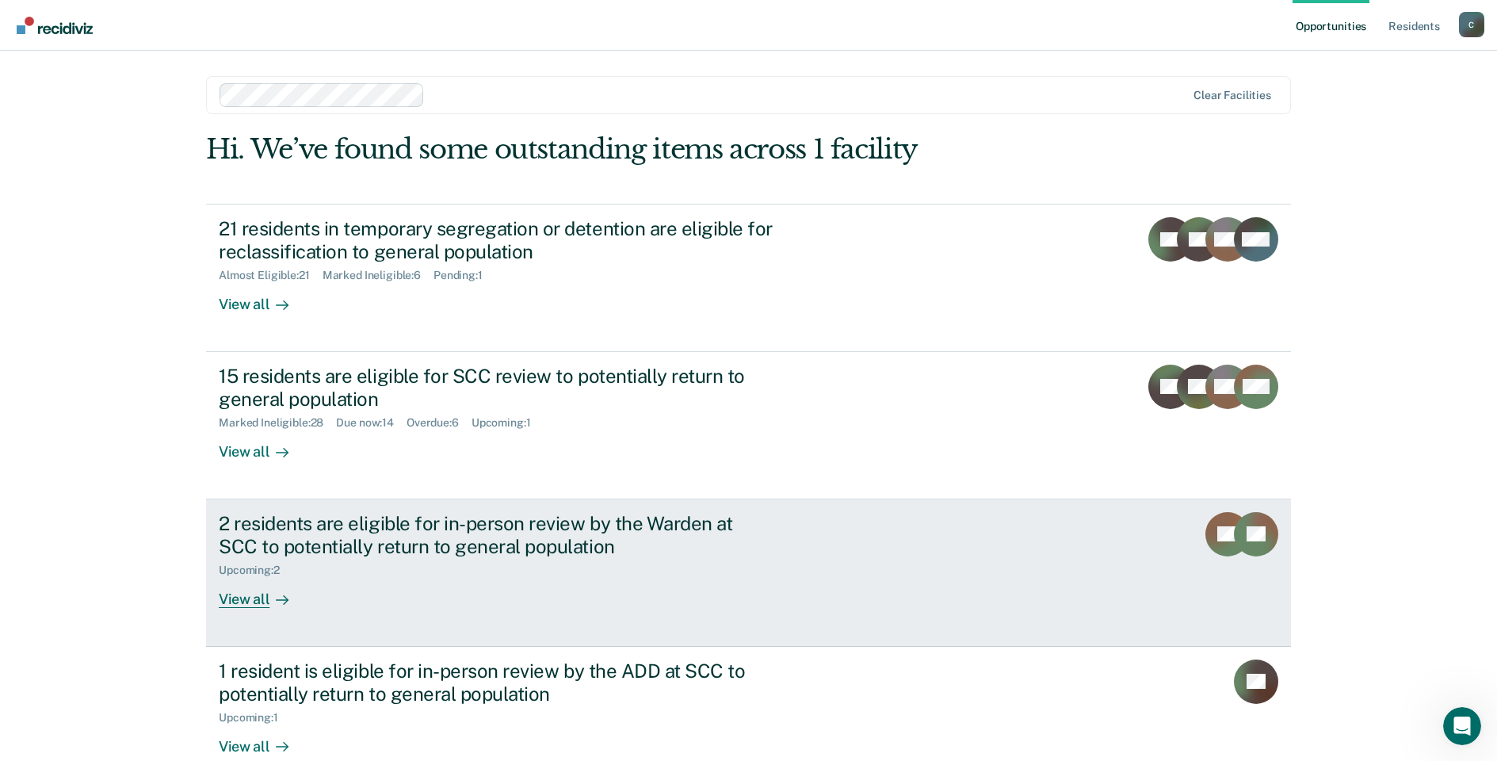
click at [255, 605] on div "View all" at bounding box center [263, 592] width 89 height 31
